Goal: Transaction & Acquisition: Purchase product/service

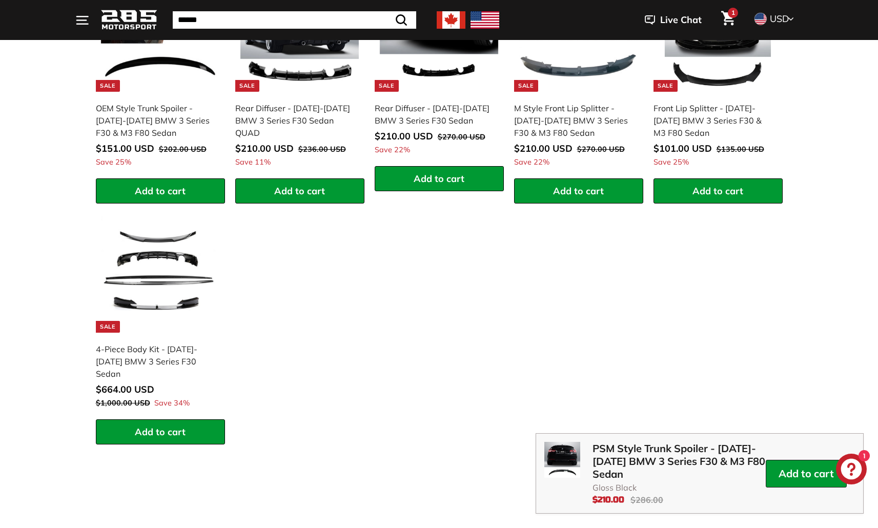
scroll to position [1583, 0]
